Goal: Navigation & Orientation: Find specific page/section

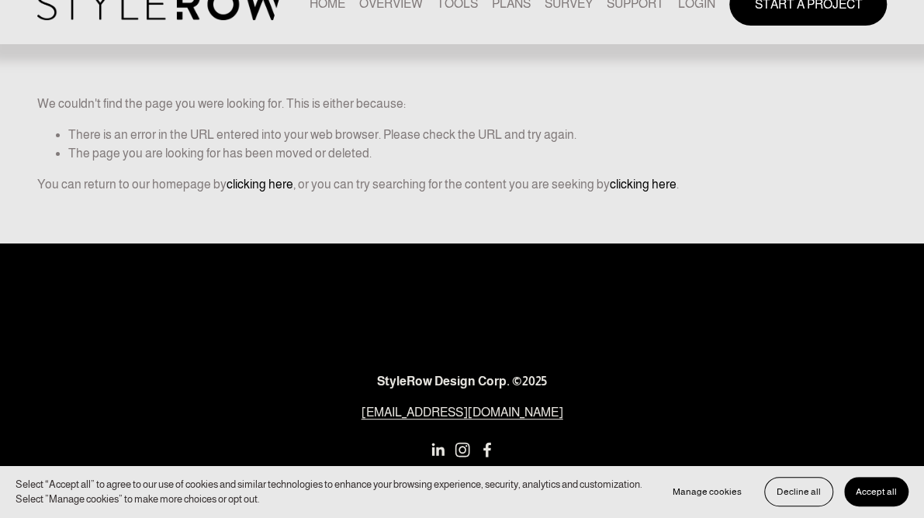
scroll to position [68, 0]
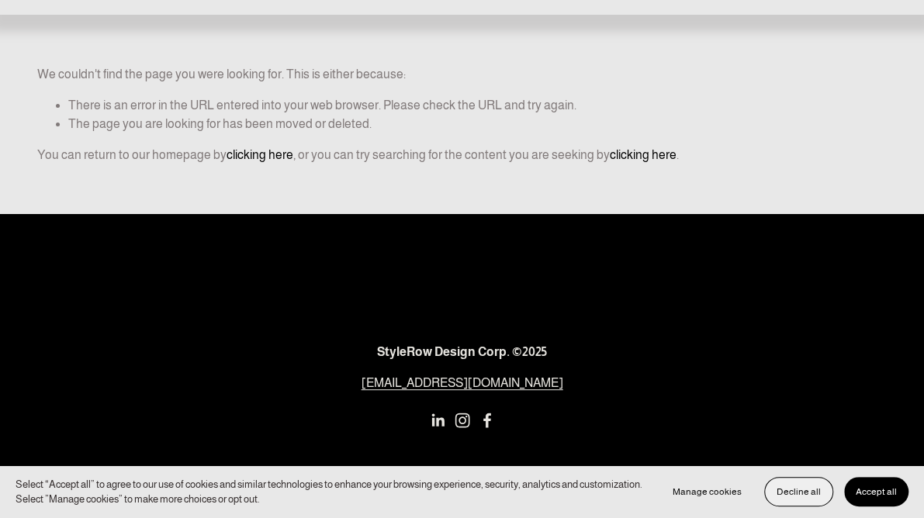
click at [796, 493] on span "Decline all" at bounding box center [799, 492] width 44 height 11
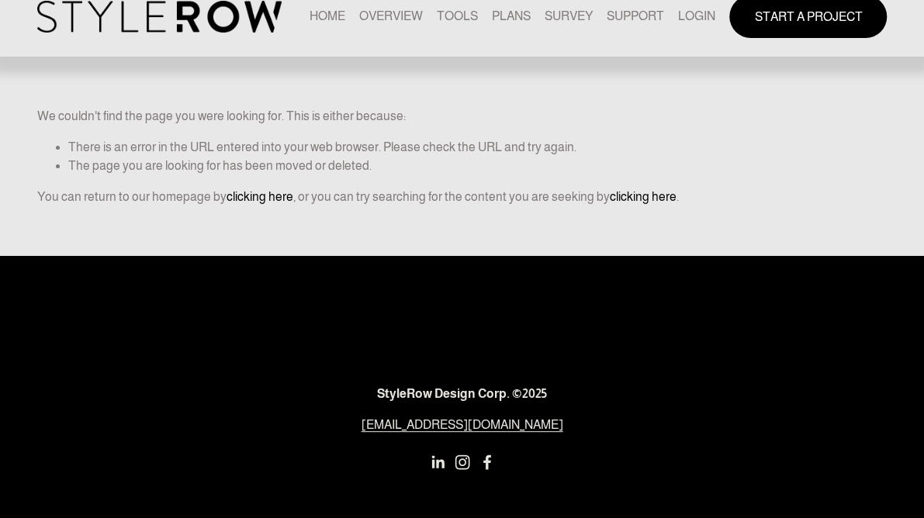
scroll to position [0, 0]
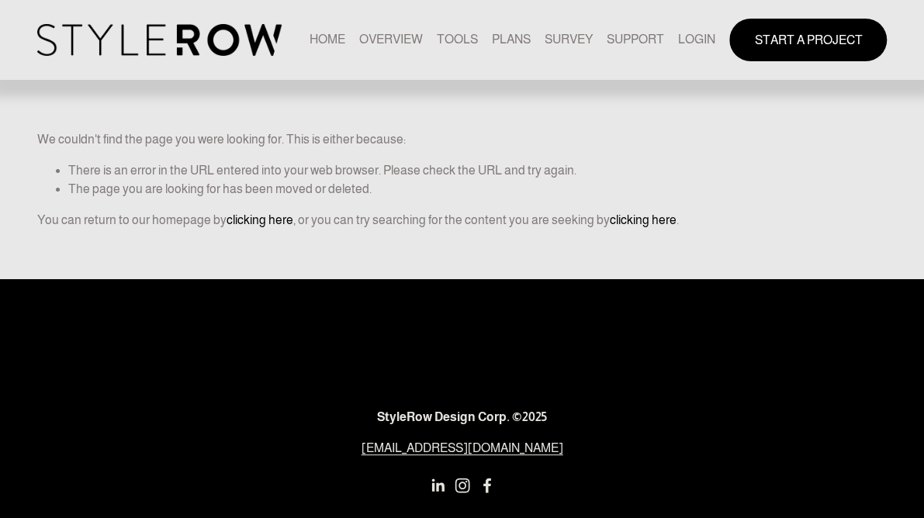
click at [255, 216] on link "clicking here" at bounding box center [260, 219] width 67 height 13
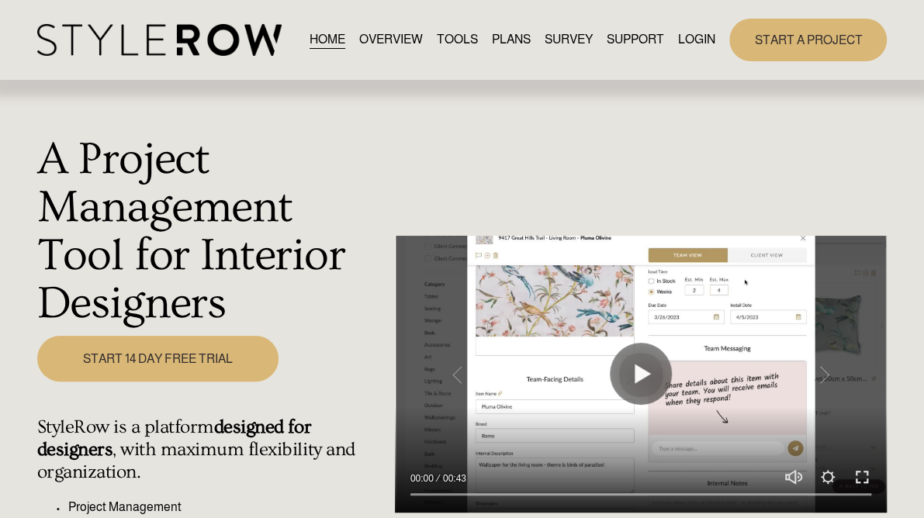
click at [381, 35] on link "OVERVIEW" at bounding box center [391, 39] width 64 height 21
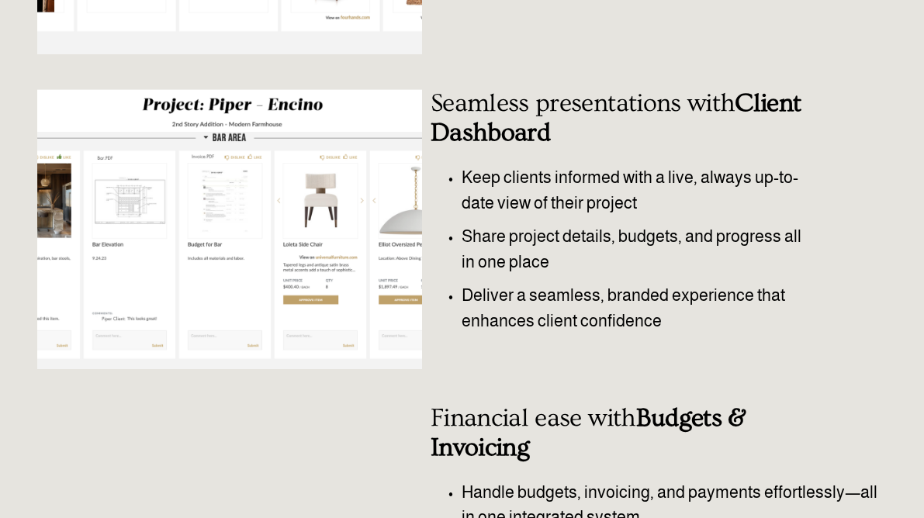
scroll to position [52, 0]
